Goal: Check status: Check status

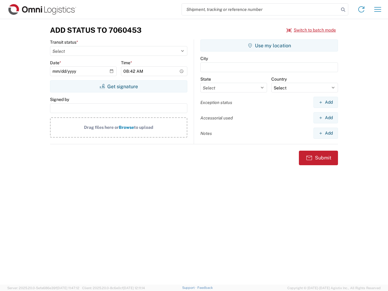
click at [261, 9] on input "search" at bounding box center [260, 10] width 157 height 12
click at [343, 10] on icon at bounding box center [343, 9] width 8 height 8
click at [362, 9] on icon at bounding box center [362, 10] width 10 height 10
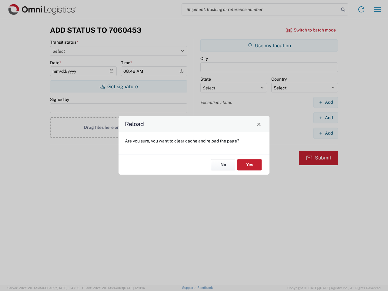
click at [378, 9] on div "Reload Are you sure, you want to clear cache and reload the page? No Yes" at bounding box center [194, 145] width 388 height 291
click at [312, 30] on div "Reload Are you sure, you want to clear cache and reload the page? No Yes" at bounding box center [194, 145] width 388 height 291
click at [119, 86] on div "Reload Are you sure, you want to clear cache and reload the page? No Yes" at bounding box center [194, 145] width 388 height 291
click at [269, 46] on div "Reload Are you sure, you want to clear cache and reload the page? No Yes" at bounding box center [194, 145] width 388 height 291
click at [326, 102] on div "Reload Are you sure, you want to clear cache and reload the page? No Yes" at bounding box center [194, 145] width 388 height 291
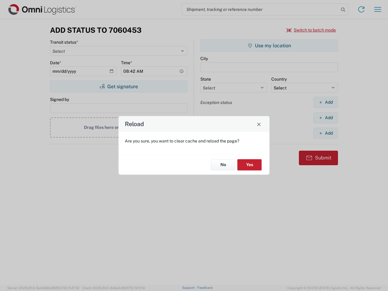
click at [326, 118] on div "Reload Are you sure, you want to clear cache and reload the page? No Yes" at bounding box center [194, 145] width 388 height 291
click at [326, 133] on div "Reload Are you sure, you want to clear cache and reload the page? No Yes" at bounding box center [194, 145] width 388 height 291
